Goal: Task Accomplishment & Management: Manage account settings

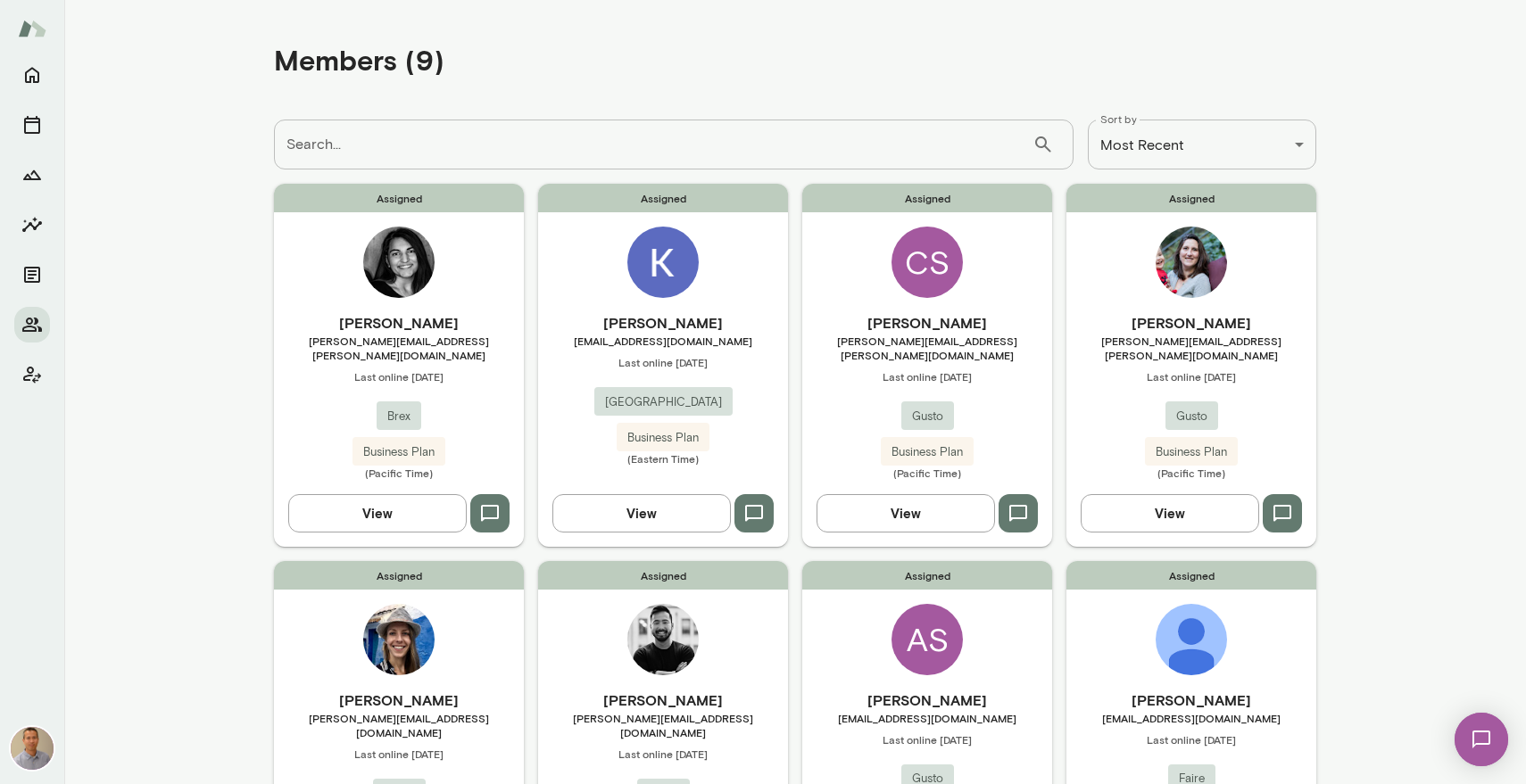
click at [830, 429] on div "[PERSON_NAME] [PERSON_NAME][EMAIL_ADDRESS][PERSON_NAME][DOMAIN_NAME] Last onlin…" at bounding box center [927, 395] width 249 height 167
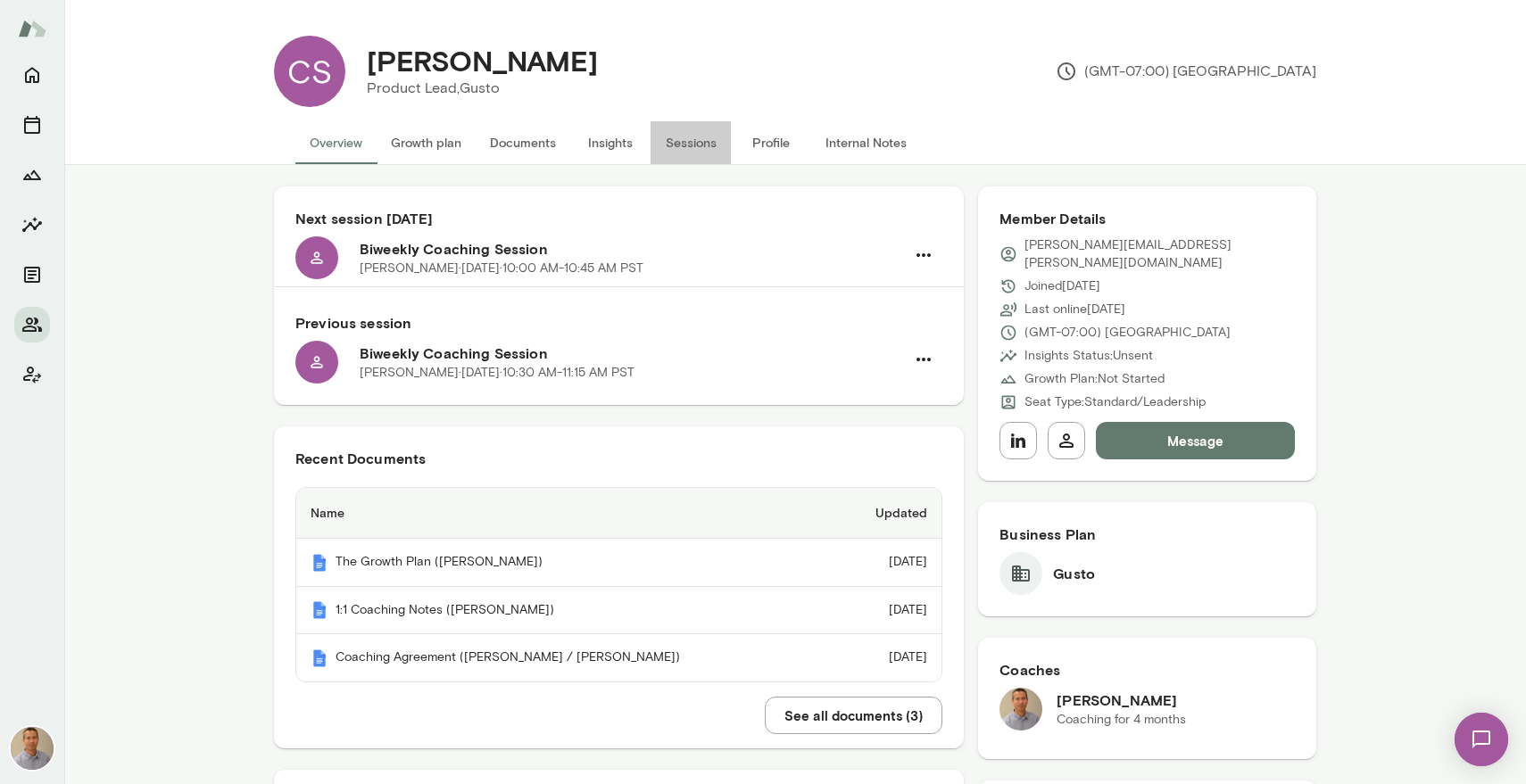
click at [687, 142] on button "Sessions" at bounding box center [690, 142] width 80 height 43
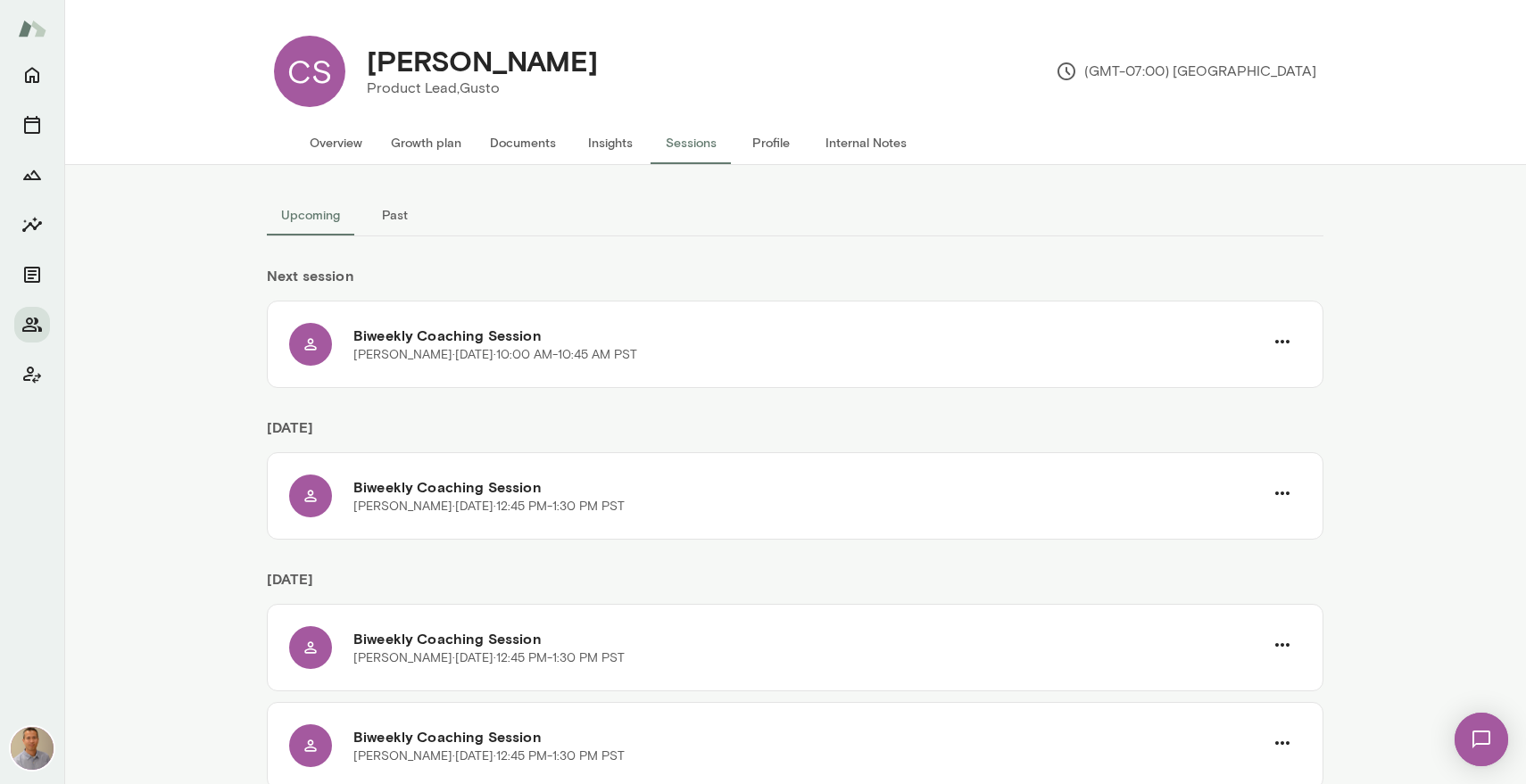
click at [29, 148] on div at bounding box center [32, 224] width 36 height 335
click at [30, 132] on icon "Sessions" at bounding box center [32, 125] width 16 height 17
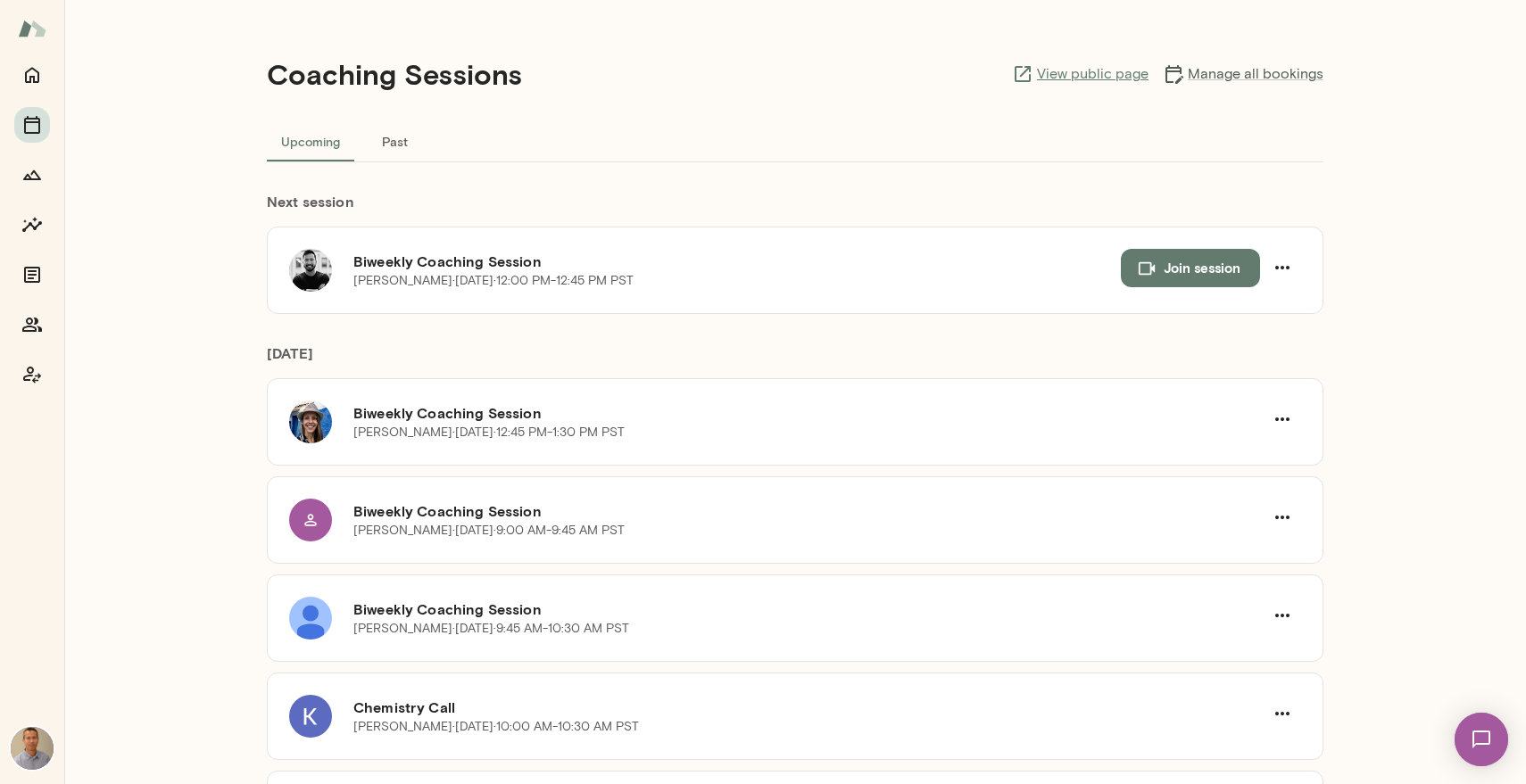
click at [1096, 76] on link "View public page" at bounding box center [1079, 74] width 136 height 21
click at [26, 139] on button "Sessions" at bounding box center [32, 125] width 36 height 36
click at [1219, 69] on link "Manage all bookings" at bounding box center [1243, 74] width 161 height 21
click at [28, 83] on icon "Home" at bounding box center [32, 74] width 21 height 21
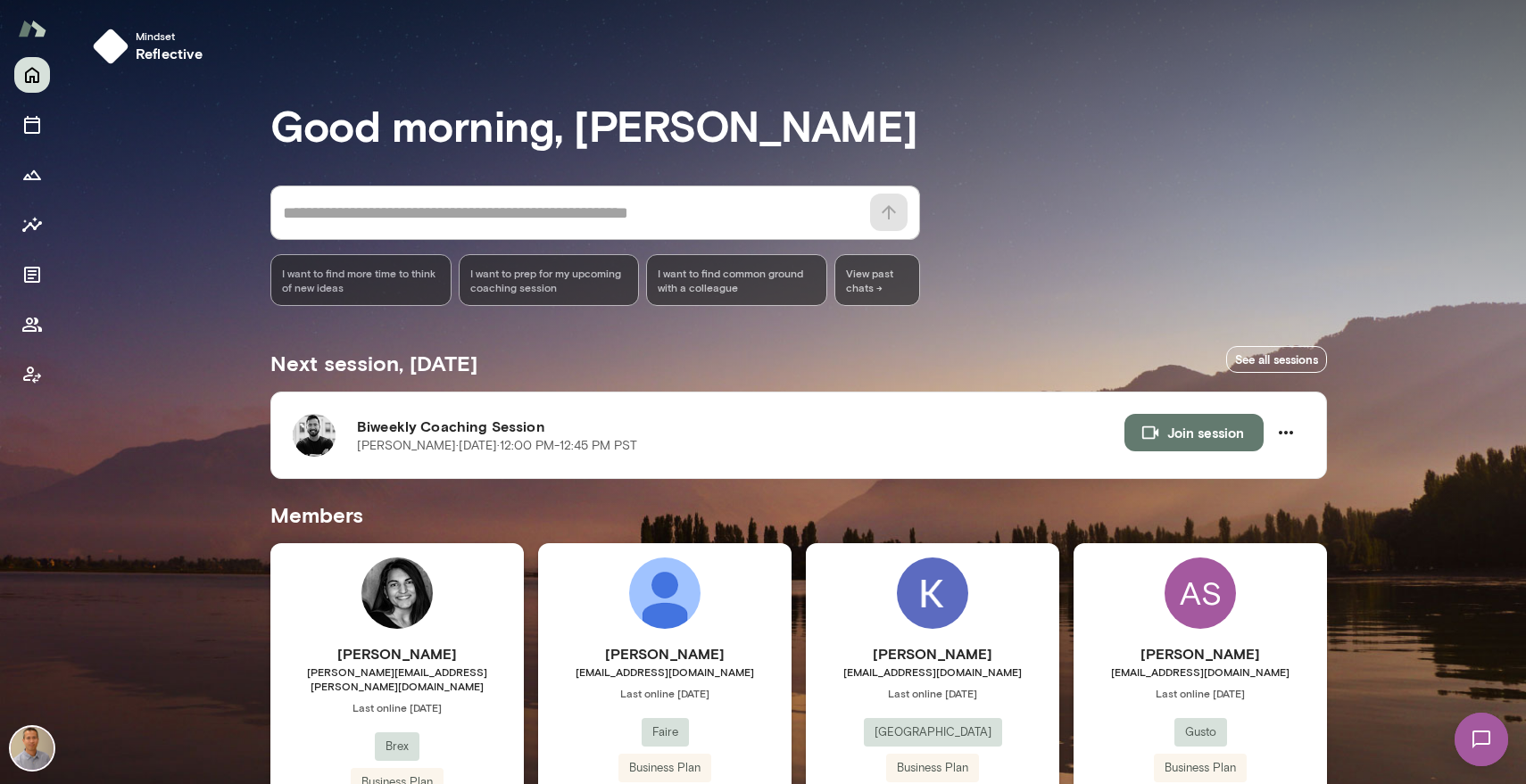
click at [41, 744] on img at bounding box center [32, 748] width 43 height 43
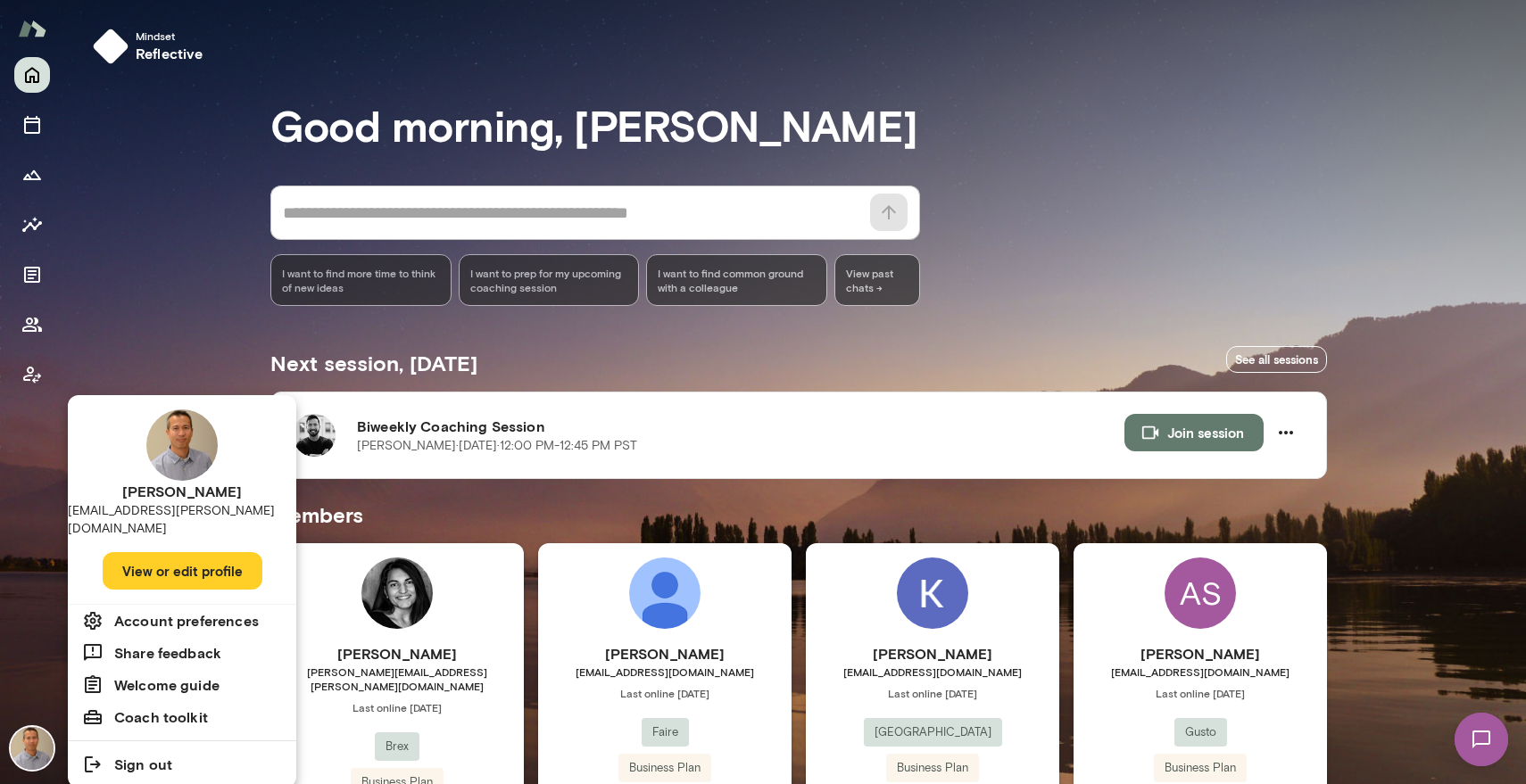
click at [166, 610] on h6 "Account preferences" at bounding box center [186, 621] width 144 height 21
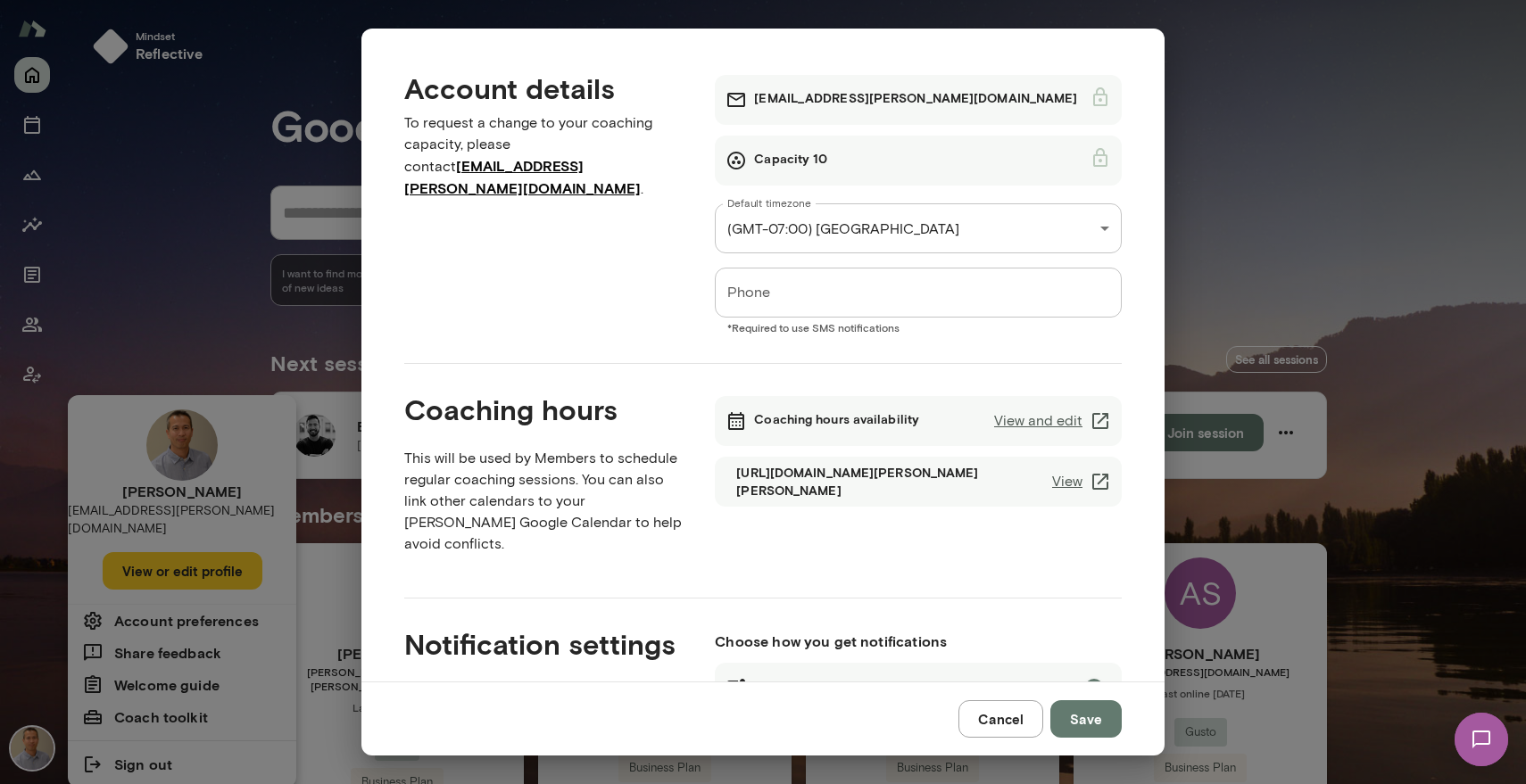
click at [618, 501] on p "This will be used by Members to schedule regular coaching sessions. You can als…" at bounding box center [545, 501] width 282 height 107
click at [1028, 421] on link "View and edit" at bounding box center [1052, 421] width 117 height 21
click at [1061, 423] on link "View and edit" at bounding box center [1052, 421] width 117 height 21
